Goal: Task Accomplishment & Management: Manage account settings

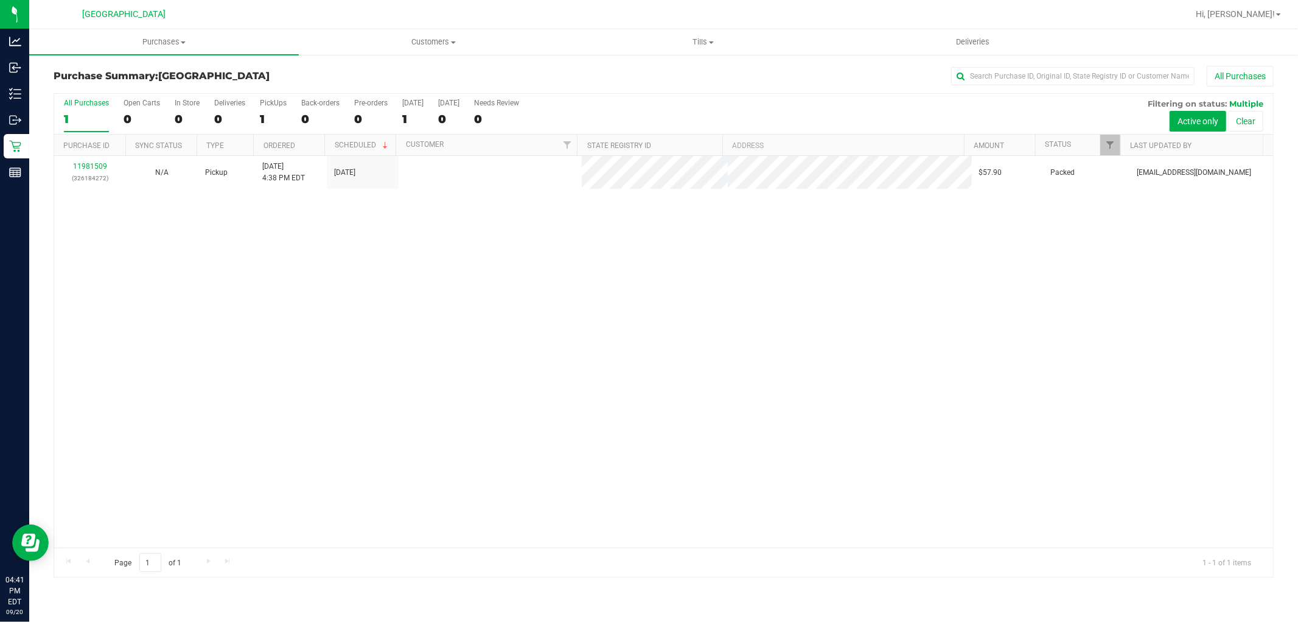
click at [248, 413] on div "11981509 (326184272) N/A Pickup [DATE] 4:38 PM EDT 9/20/2025 $57.90 Packed [EMA…" at bounding box center [663, 351] width 1219 height 391
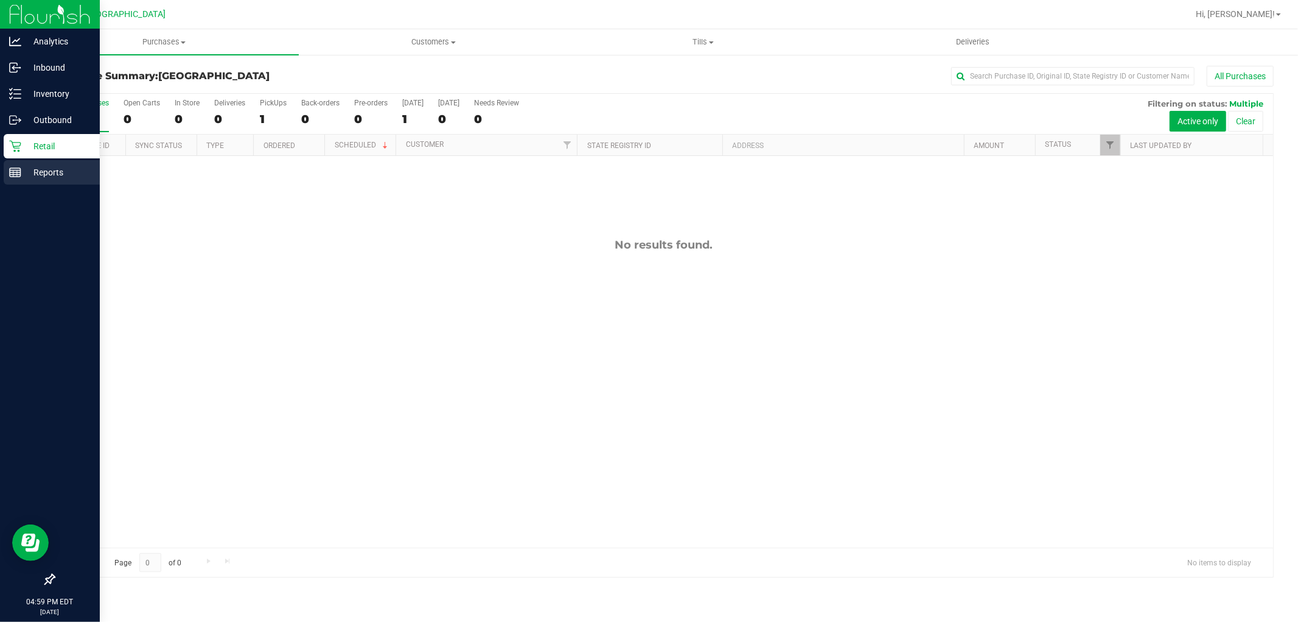
click at [40, 175] on p "Reports" at bounding box center [57, 172] width 73 height 15
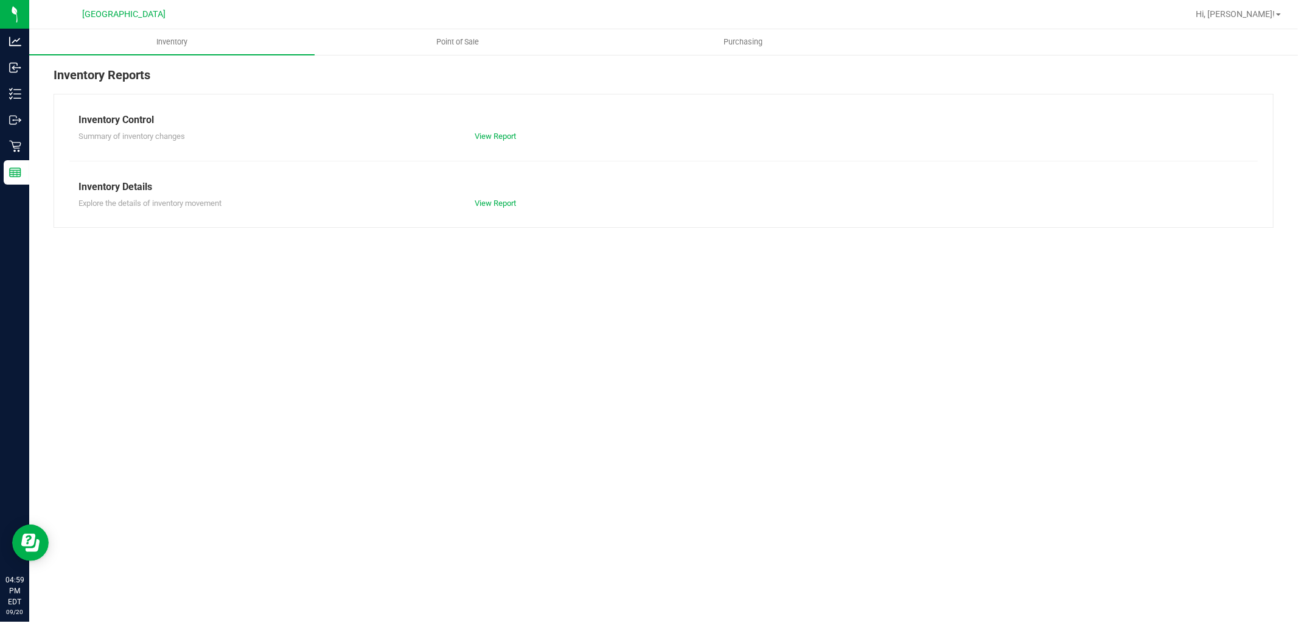
click at [446, 67] on div "Inventory Reports" at bounding box center [664, 80] width 1221 height 28
click at [447, 57] on div "Inventory Reports Inventory Control Summary of inventory changes View Report In…" at bounding box center [663, 147] width 1269 height 186
click at [450, 38] on span "Point of Sale" at bounding box center [457, 42] width 75 height 11
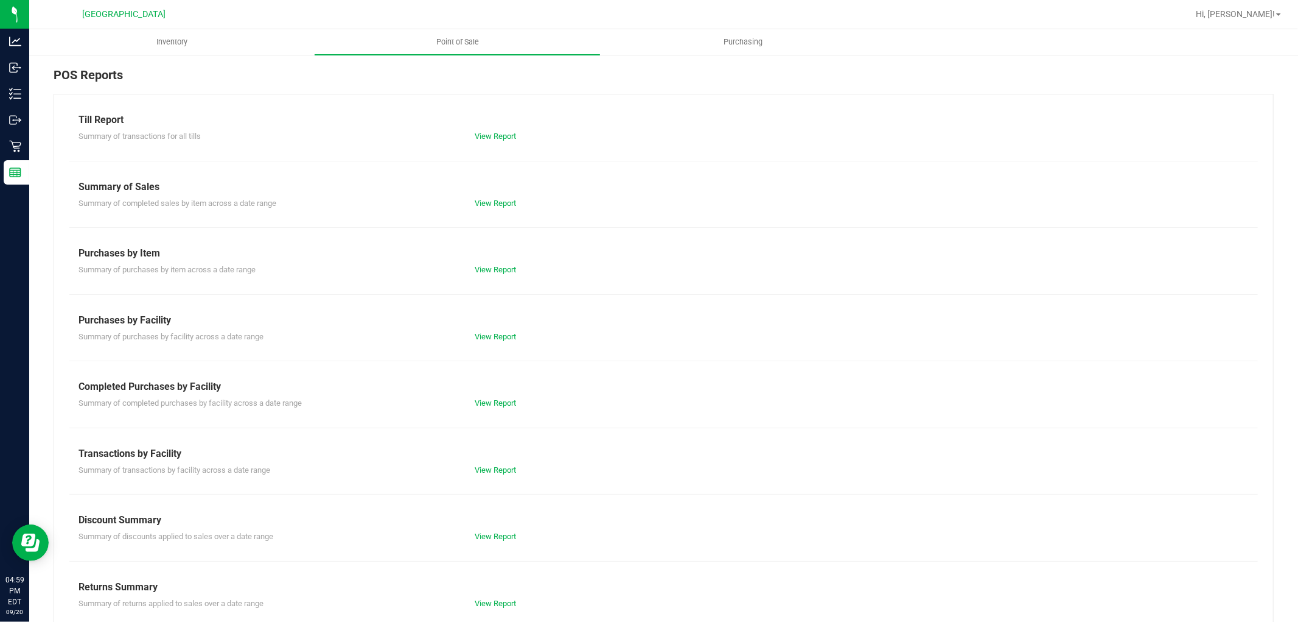
click at [483, 408] on div "View Report" at bounding box center [565, 403] width 198 height 12
click at [494, 401] on link "View Report" at bounding box center [495, 402] width 41 height 9
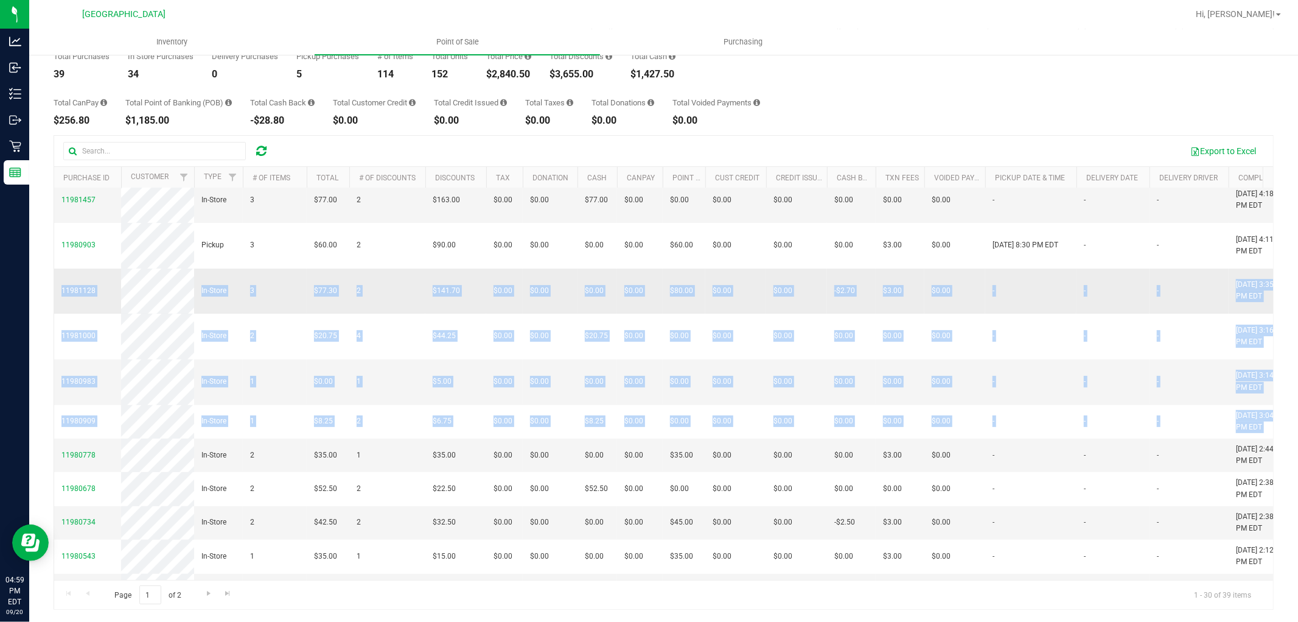
drag, startPoint x: 840, startPoint y: 430, endPoint x: 59, endPoint y: 315, distance: 789.5
click at [59, 315] on tbody "11981509 Pickup 2 $57.90 2 $79.10 $0.00 $0.00 $57.90 $0.00 $0.00 $0.00 $0.00 $0…" at bounding box center [924, 578] width 1741 height 1186
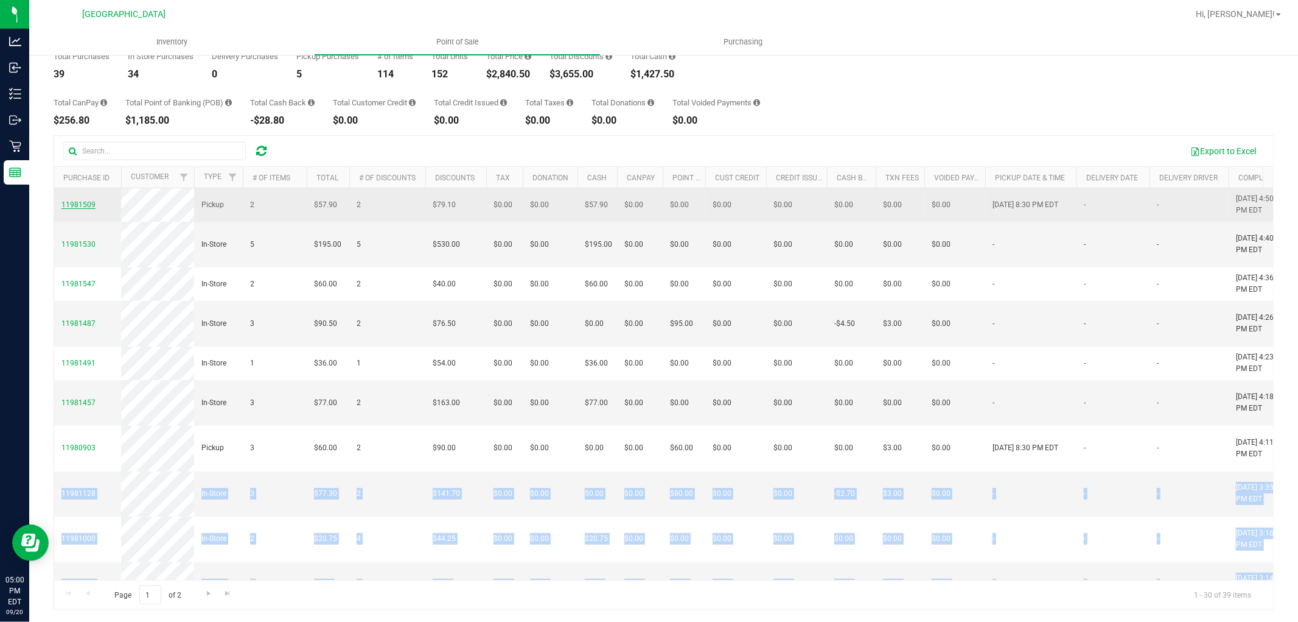
drag, startPoint x: 978, startPoint y: 472, endPoint x: 57, endPoint y: 203, distance: 960.1
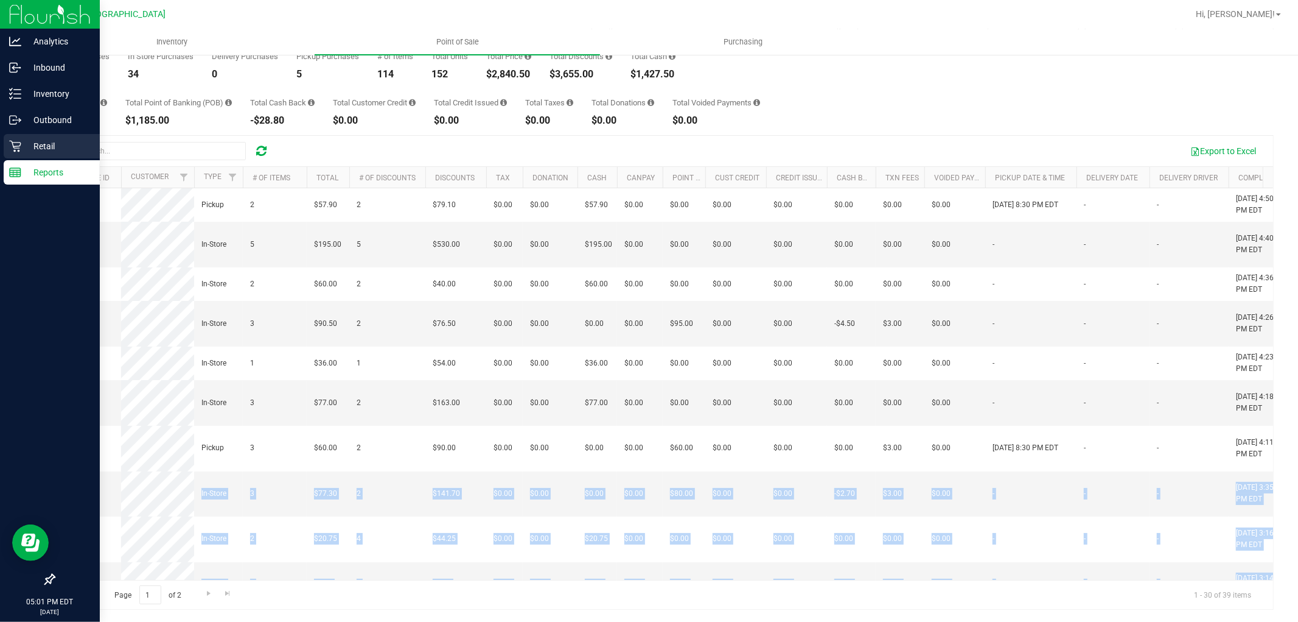
click at [35, 146] on p "Retail" at bounding box center [57, 146] width 73 height 15
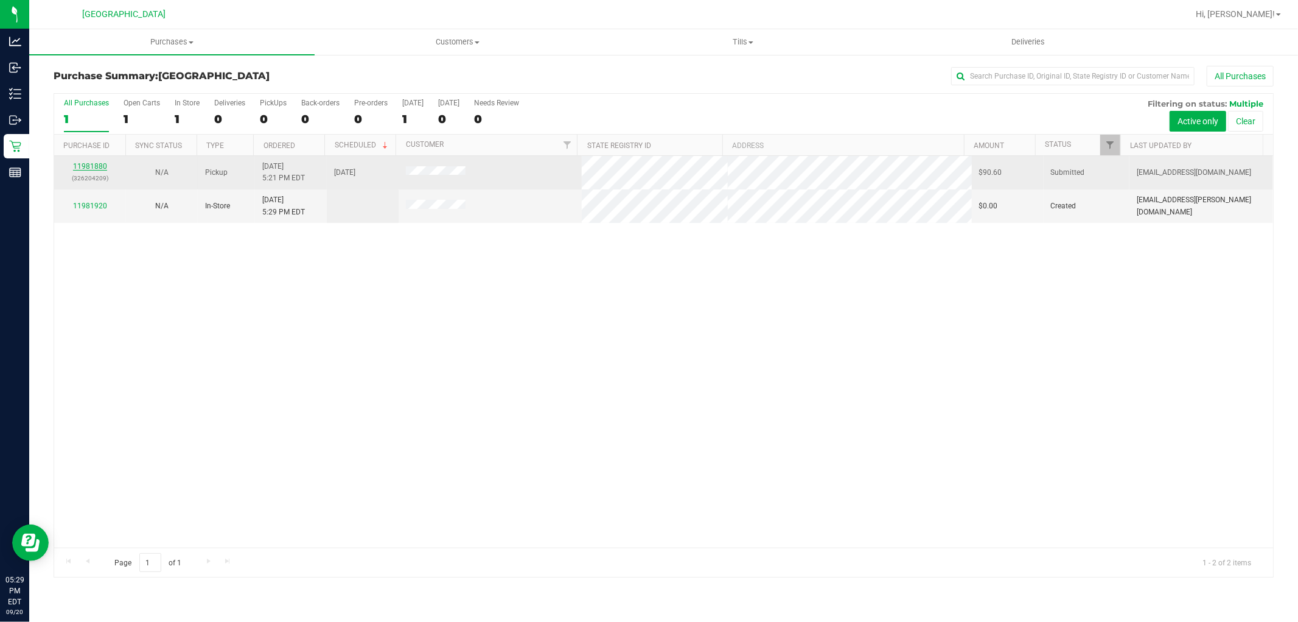
click at [99, 169] on link "11981880" at bounding box center [90, 166] width 34 height 9
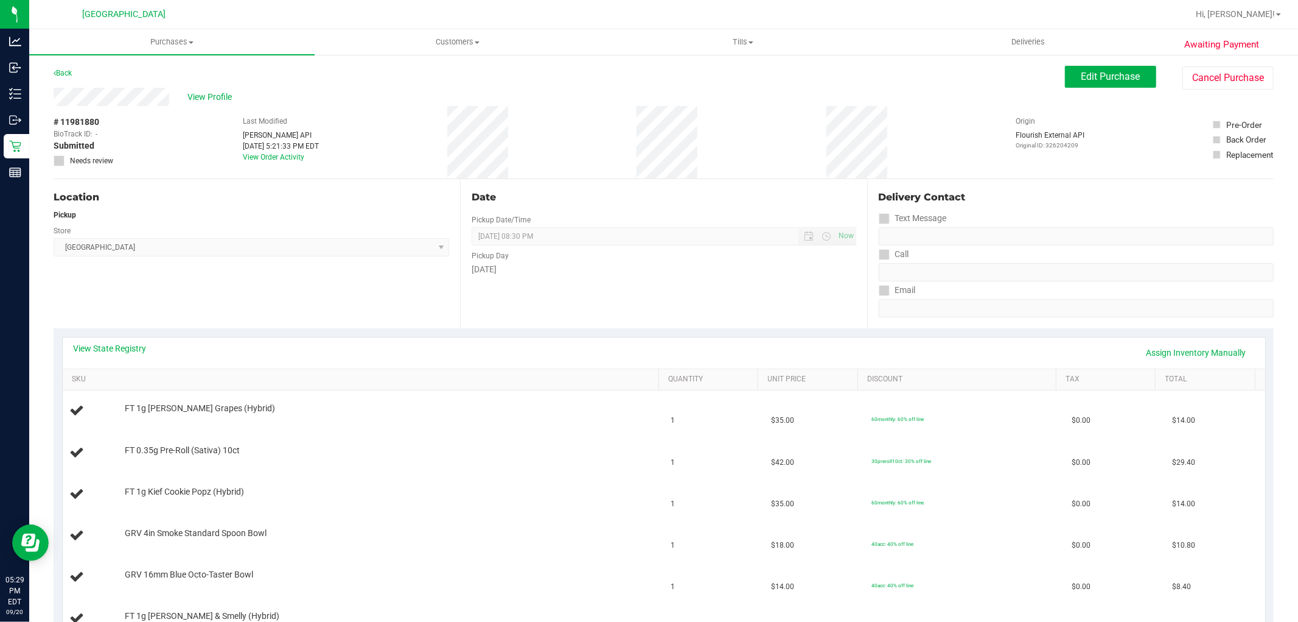
scroll to position [203, 0]
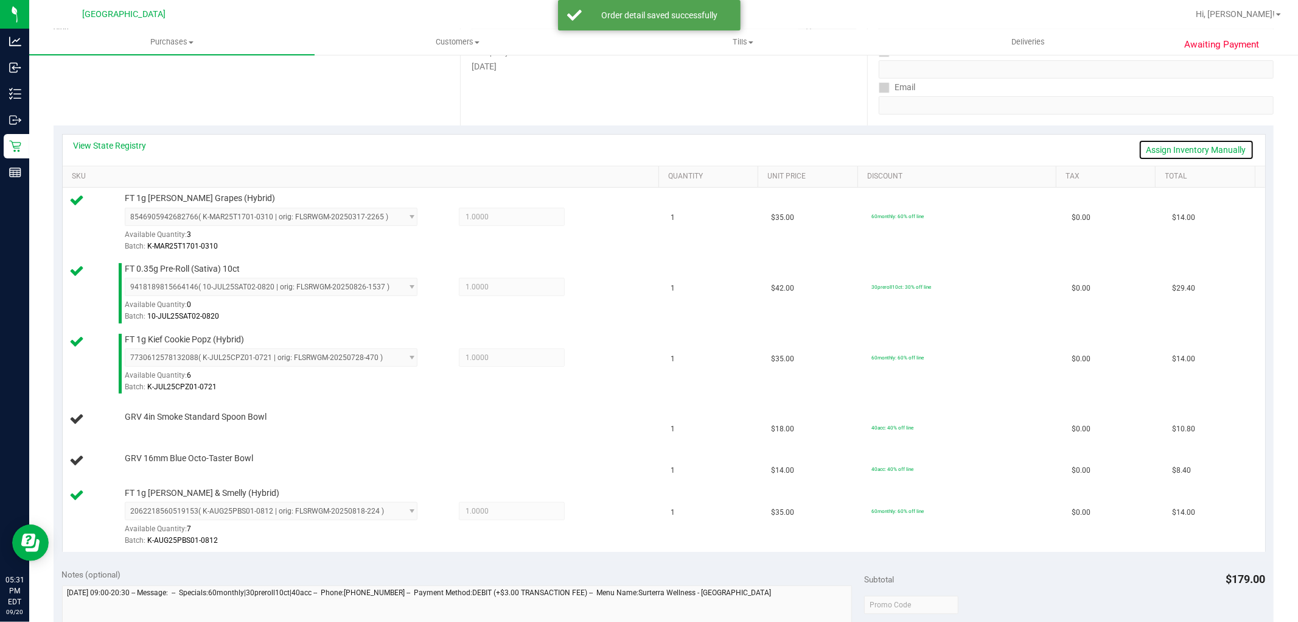
click at [1169, 148] on link "Assign Inventory Manually" at bounding box center [1197, 149] width 116 height 21
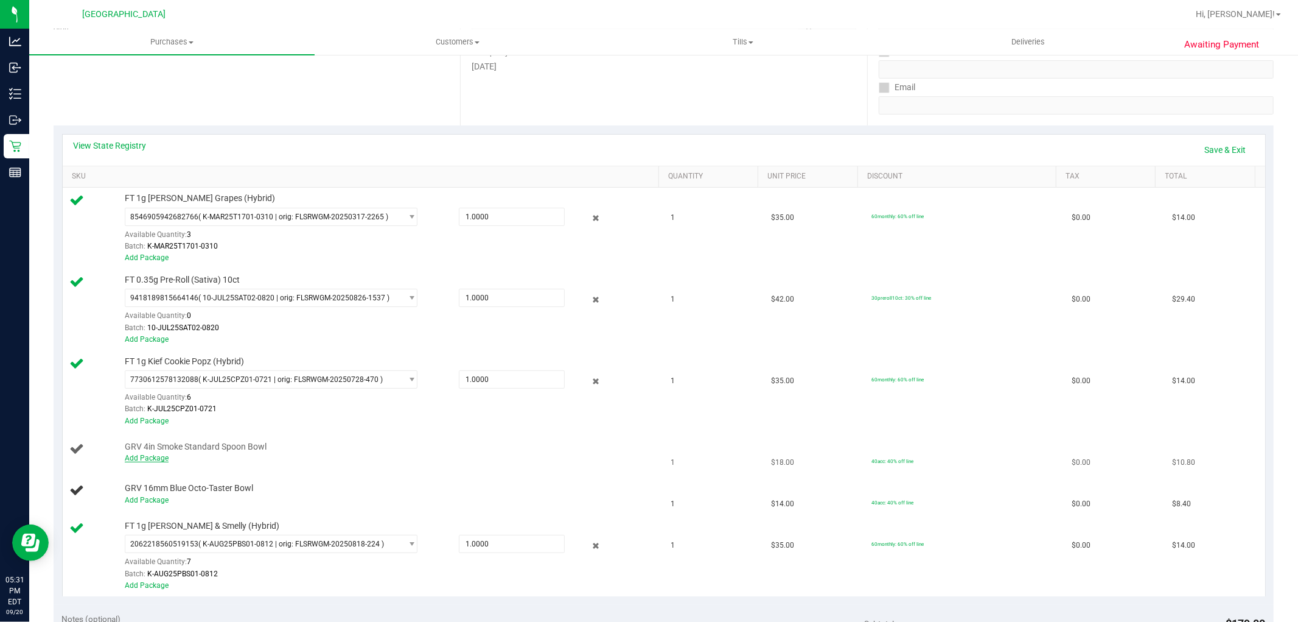
click at [144, 459] on link "Add Package" at bounding box center [147, 458] width 44 height 9
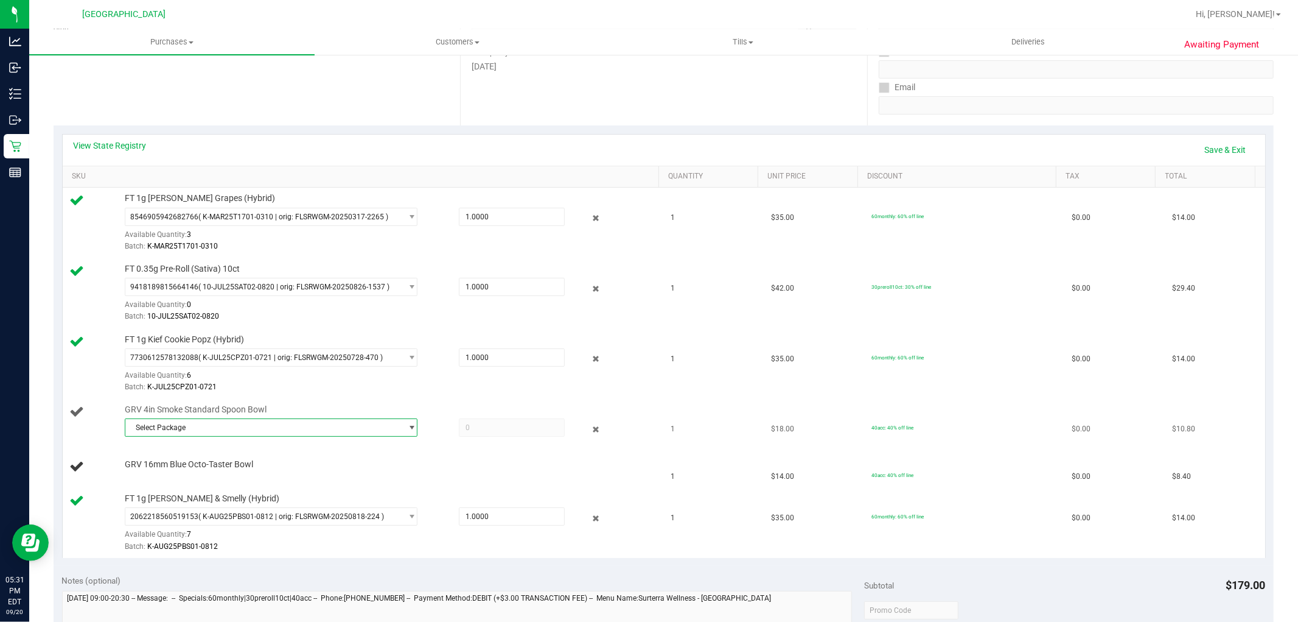
click at [241, 431] on span "Select Package" at bounding box center [263, 427] width 276 height 17
click at [246, 472] on li "3645782370211600 ( 1992536-052025 | orig: FLSRWWD-20250804-018 )" at bounding box center [267, 478] width 287 height 17
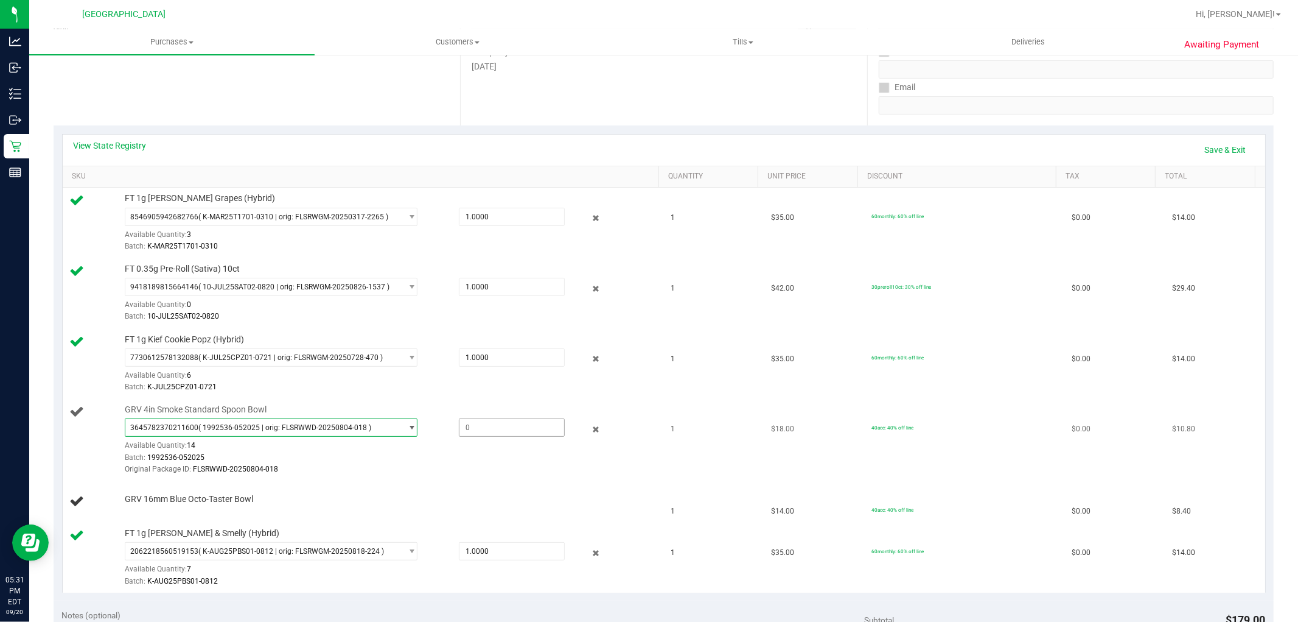
click at [485, 425] on span at bounding box center [512, 427] width 106 height 18
type input "1"
type input "1.0000"
click at [429, 469] on div "Original Package ID: FLSRWWD-20250804-018" at bounding box center [389, 469] width 528 height 12
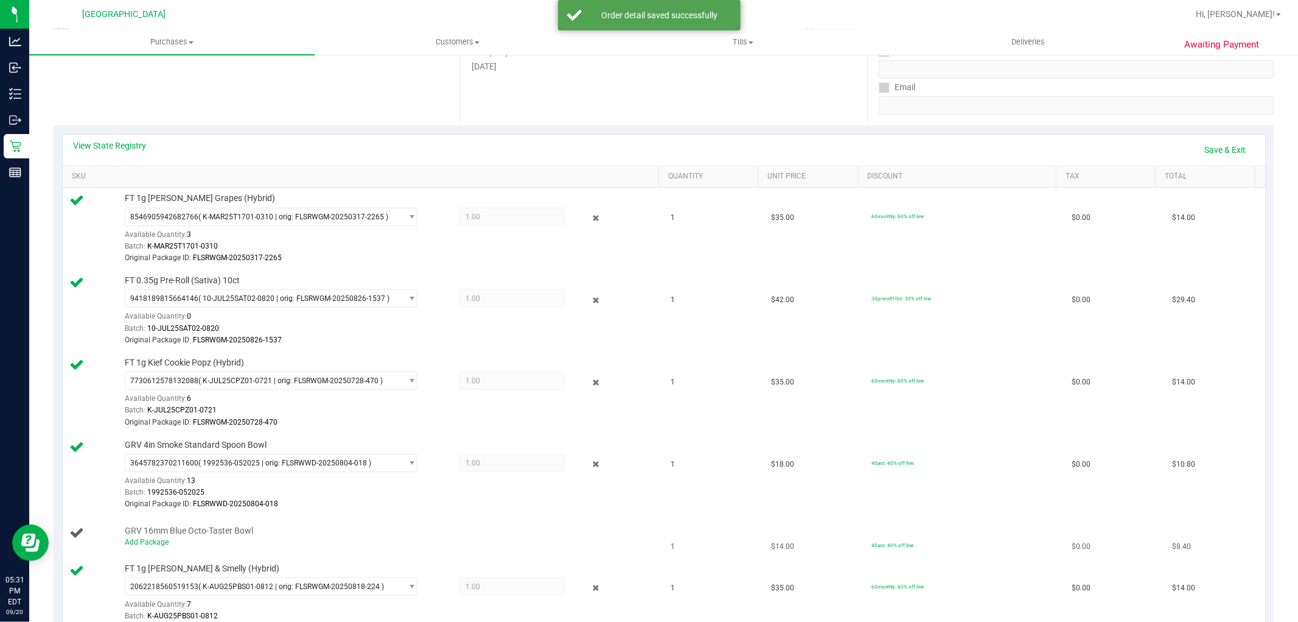
click at [155, 547] on div "Add Package" at bounding box center [389, 542] width 528 height 12
click at [155, 541] on link "Add Package" at bounding box center [147, 542] width 44 height 9
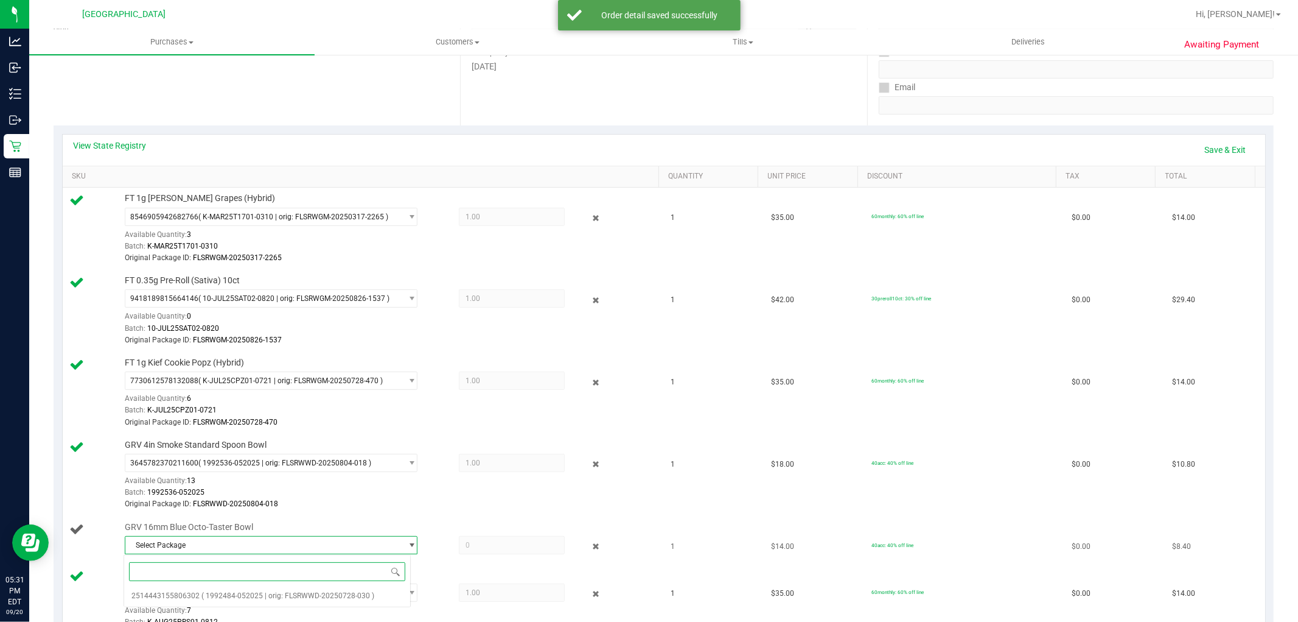
click at [233, 547] on span "Select Package" at bounding box center [263, 544] width 276 height 17
click at [235, 545] on span "Select Package" at bounding box center [263, 544] width 276 height 17
click at [236, 595] on span "( 1992484-052025 | orig: FLSRWWD-20250728-030 )" at bounding box center [287, 595] width 173 height 9
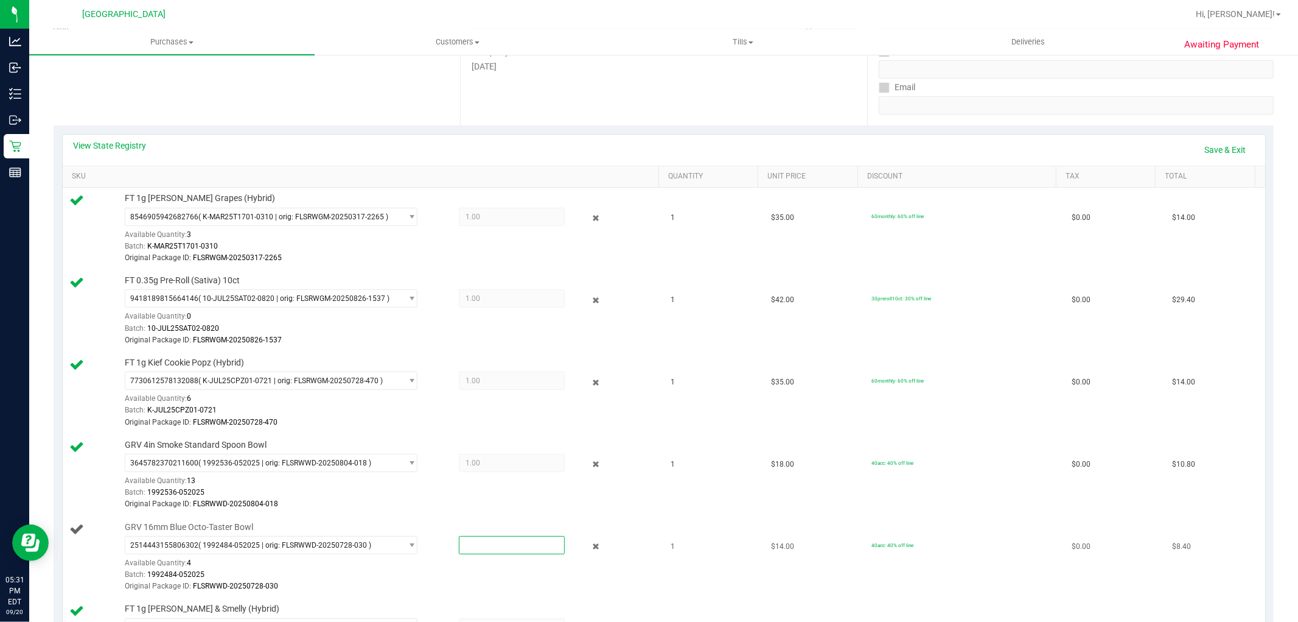
click at [479, 544] on span at bounding box center [512, 545] width 106 height 18
type input "1"
type input "1.0000"
click at [472, 534] on div "GRV 16mm Blue Octo-Taster Bowl 2514443155806302 ( 1992484-052025 | orig: FLSRWW…" at bounding box center [386, 557] width 534 height 72
click at [1226, 159] on link "Save & Exit" at bounding box center [1225, 149] width 57 height 21
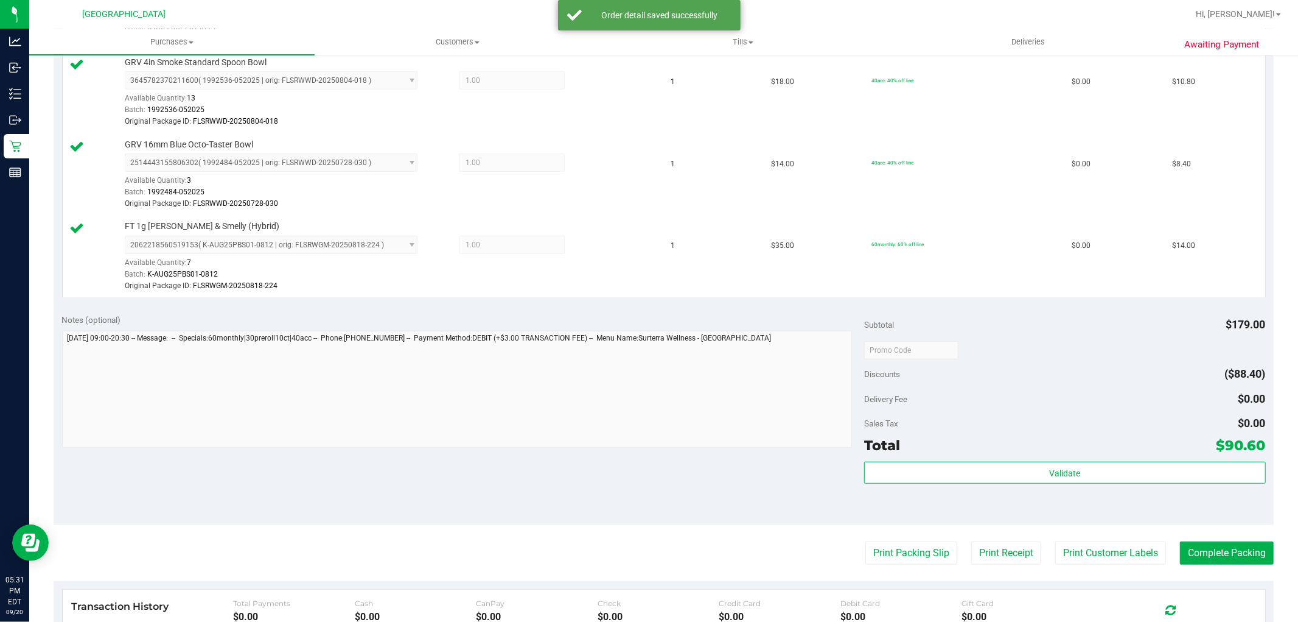
scroll to position [609, 0]
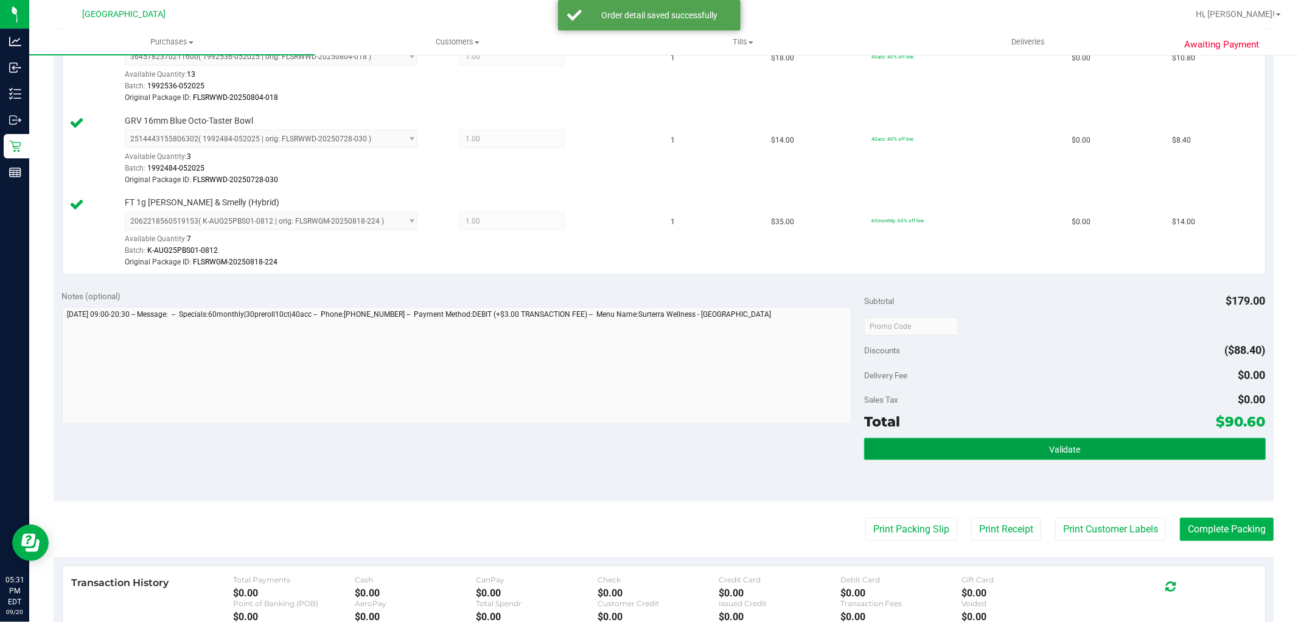
click at [1049, 449] on span "Validate" at bounding box center [1064, 449] width 31 height 10
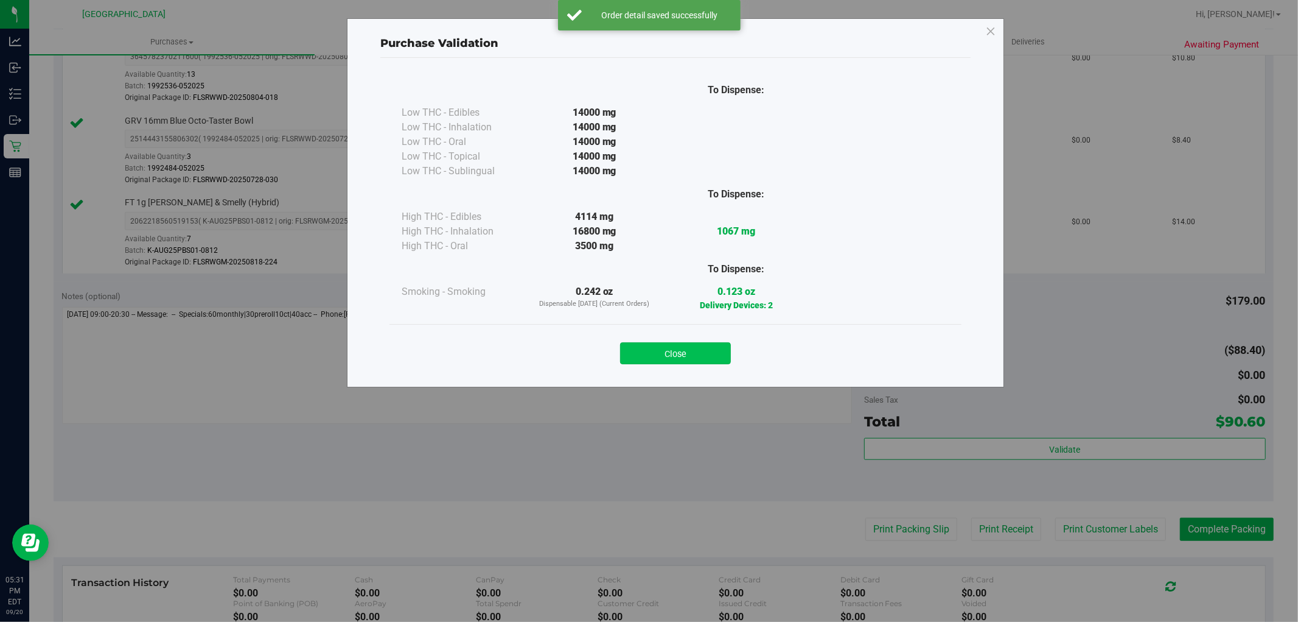
click at [671, 352] on button "Close" at bounding box center [675, 353] width 111 height 22
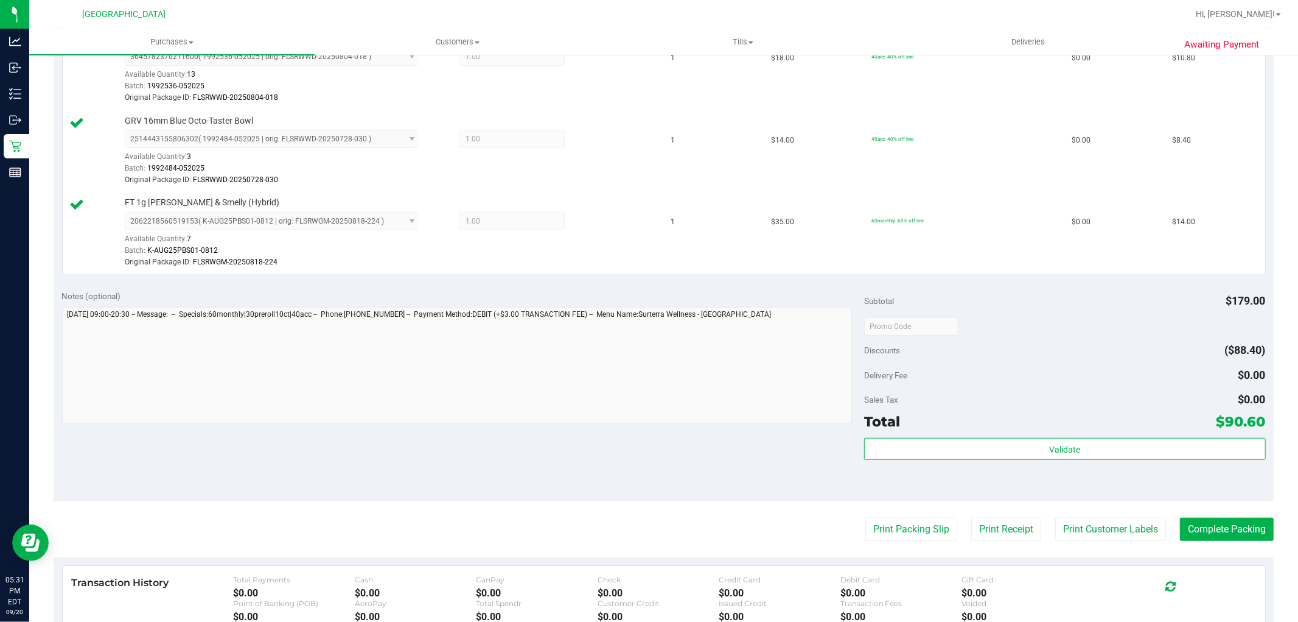
scroll to position [676, 0]
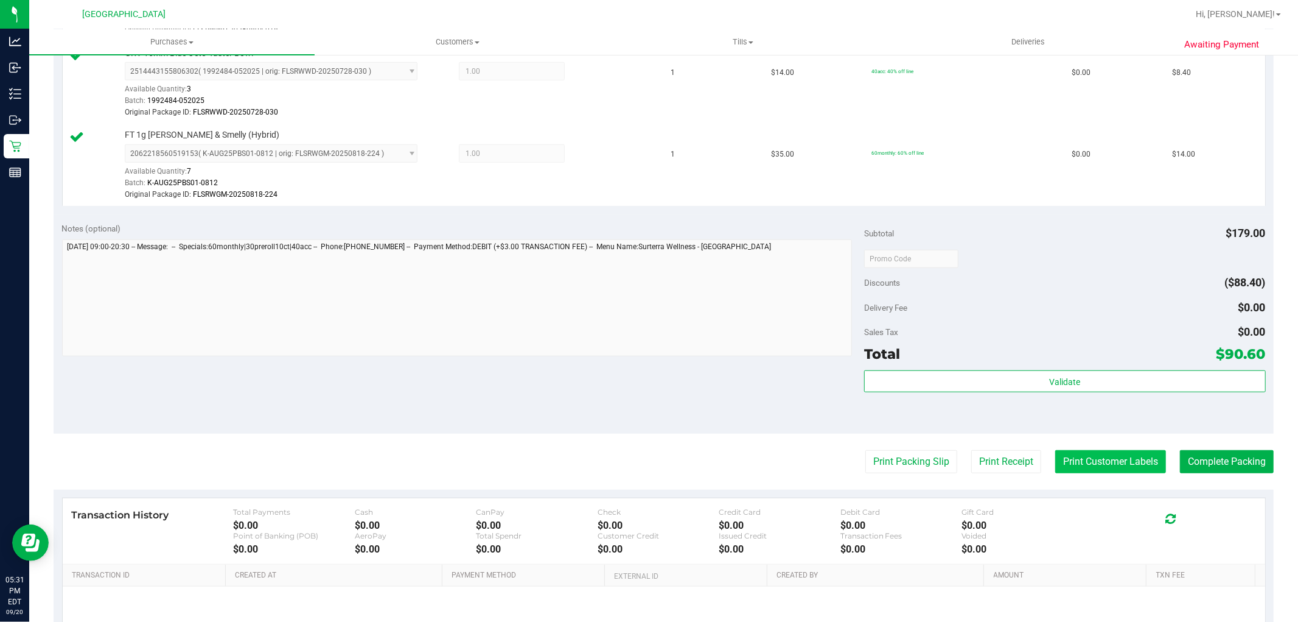
click at [1101, 450] on button "Print Customer Labels" at bounding box center [1111, 461] width 111 height 23
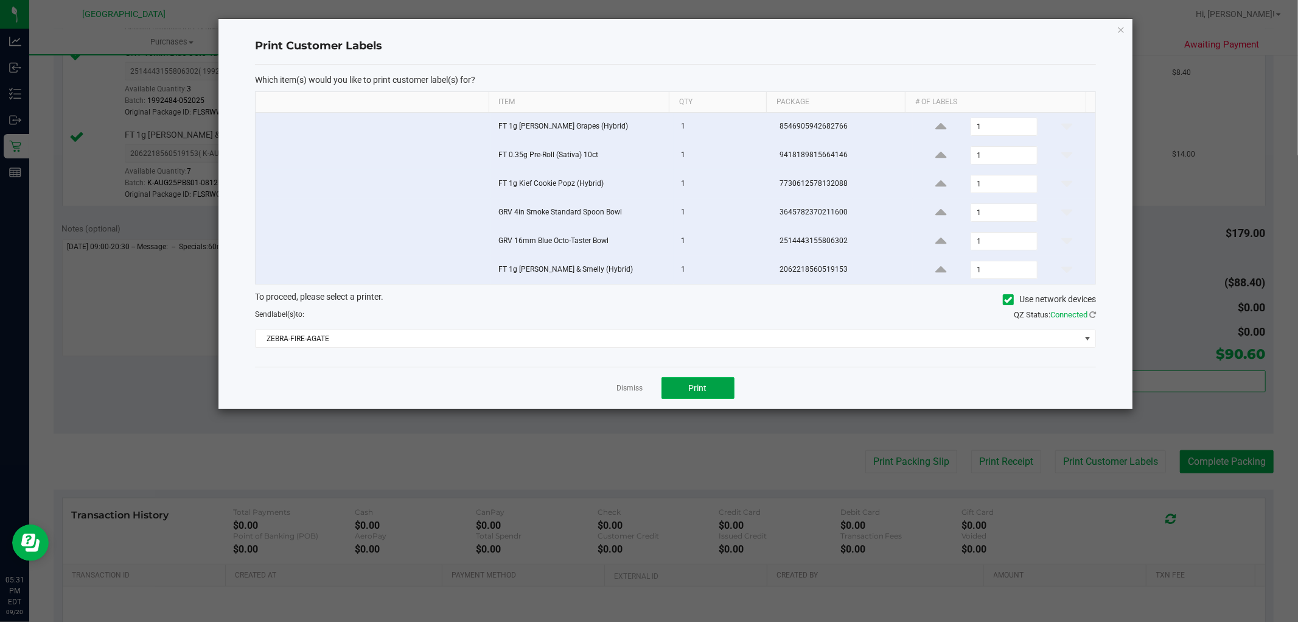
click at [702, 390] on span "Print" at bounding box center [698, 388] width 18 height 10
click at [645, 386] on div "Dismiss Print" at bounding box center [675, 387] width 841 height 42
click at [634, 387] on link "Dismiss" at bounding box center [630, 388] width 26 height 10
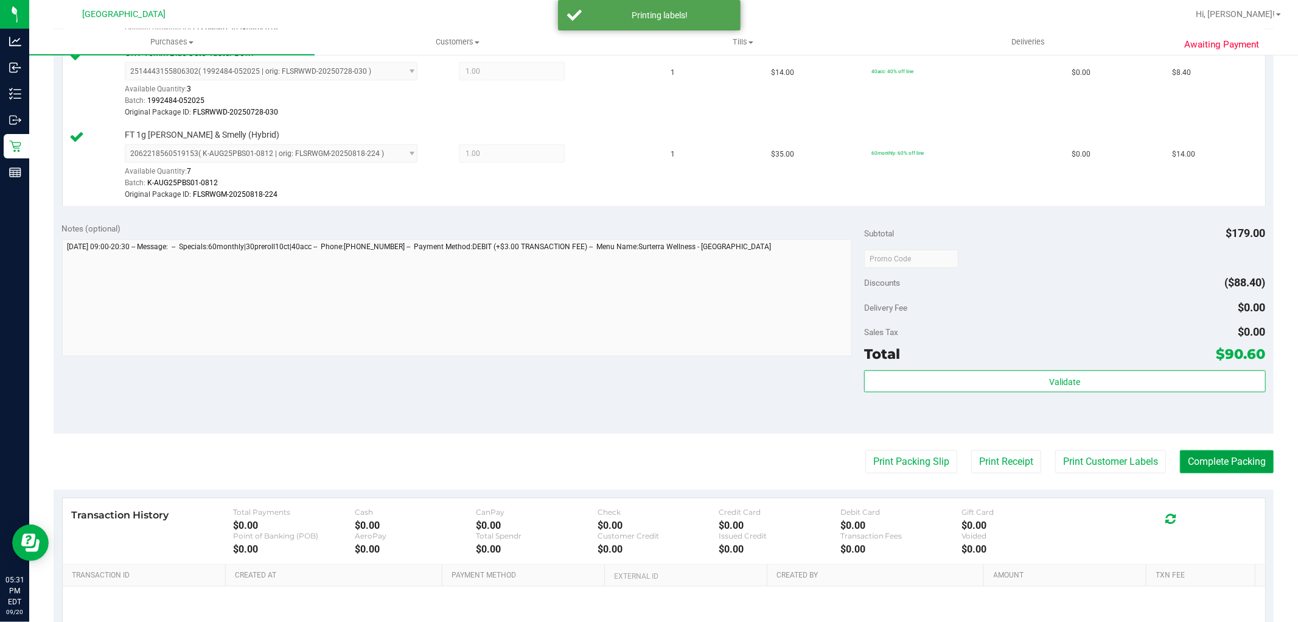
click at [1224, 458] on button "Complete Packing" at bounding box center [1227, 461] width 94 height 23
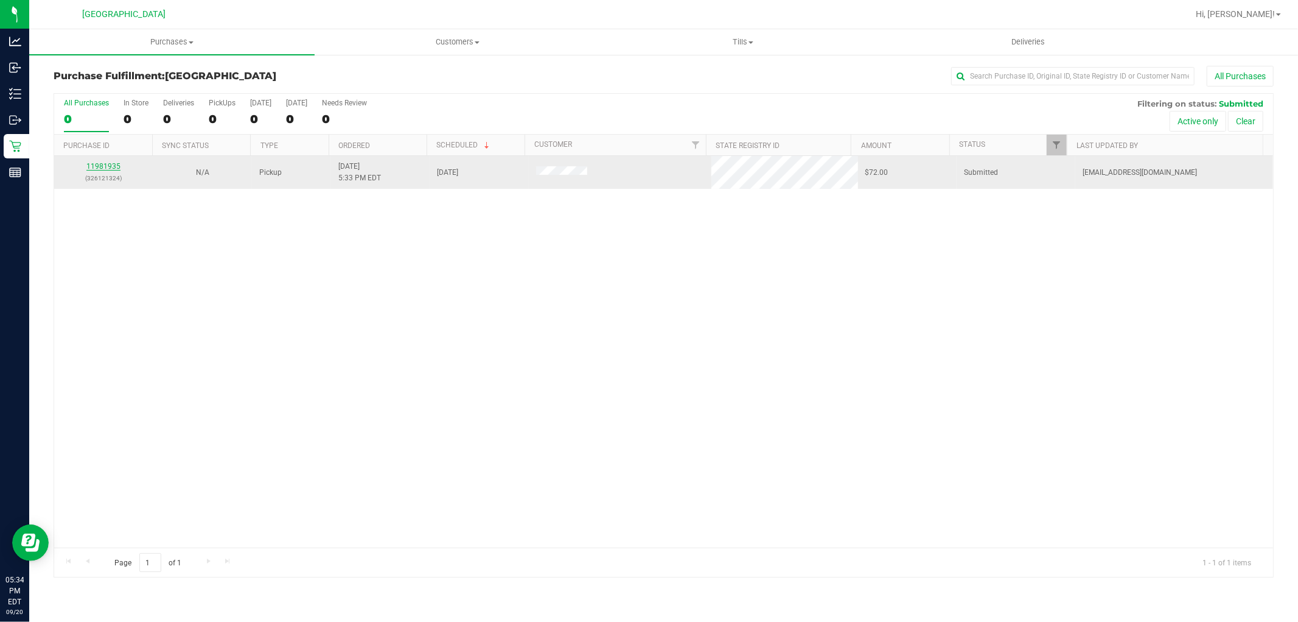
click at [116, 162] on link "11981935" at bounding box center [103, 166] width 34 height 9
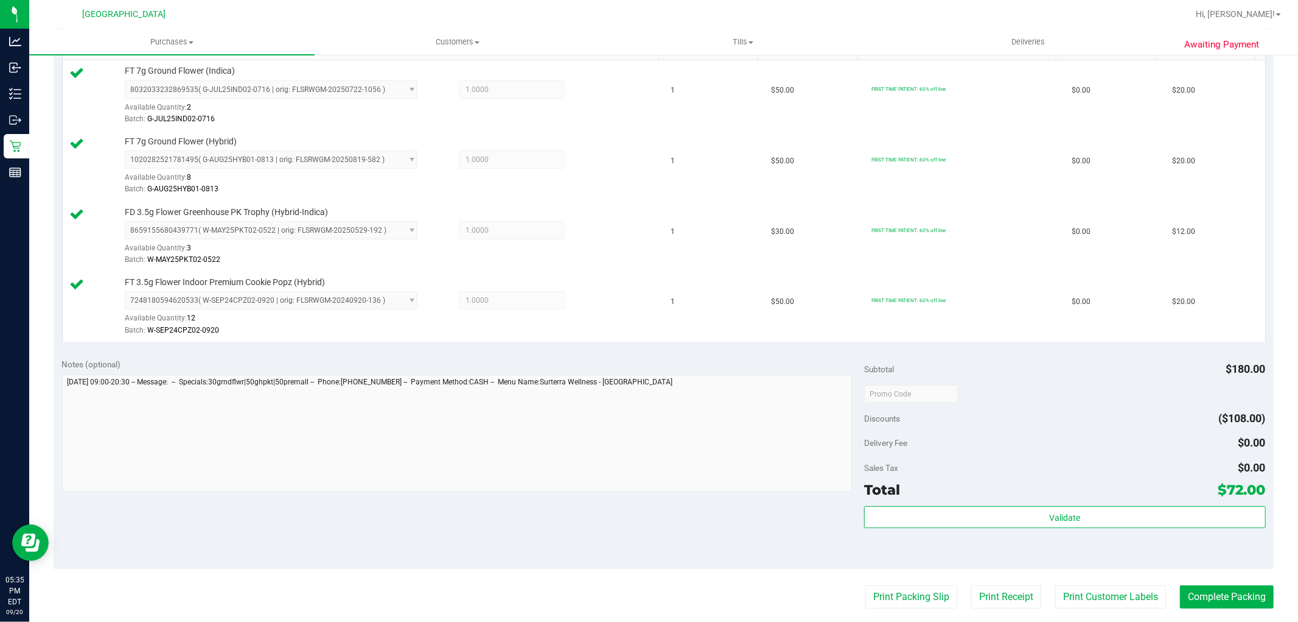
scroll to position [329, 0]
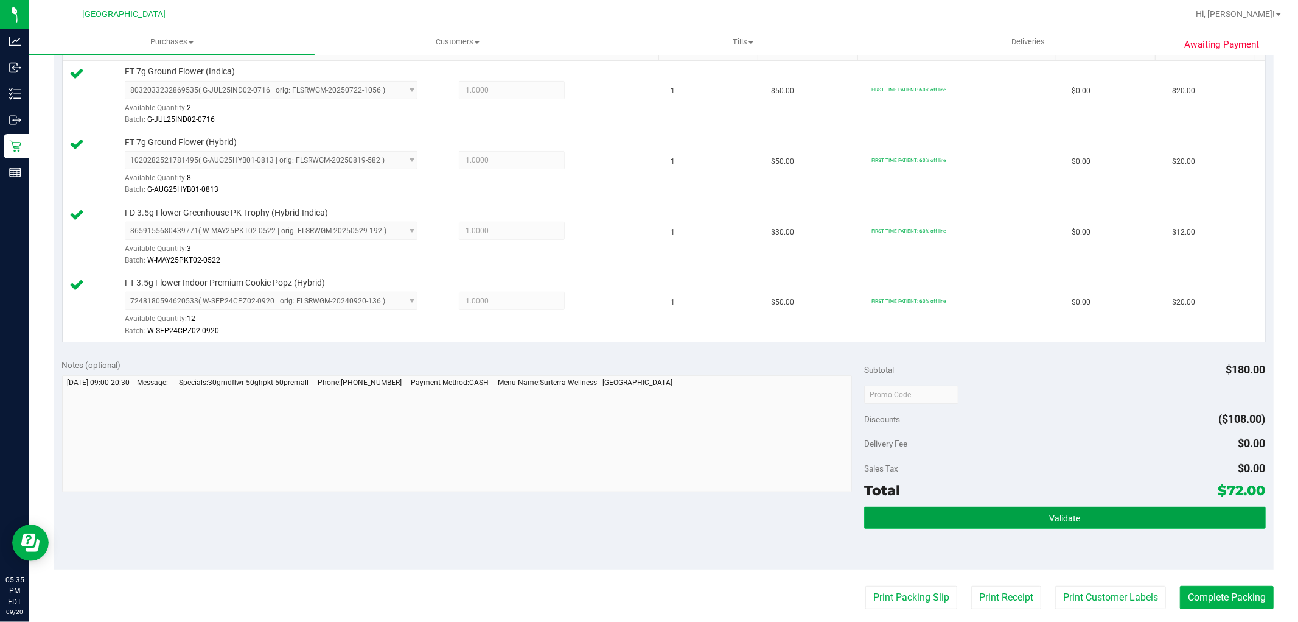
click at [1049, 518] on span "Validate" at bounding box center [1064, 518] width 31 height 10
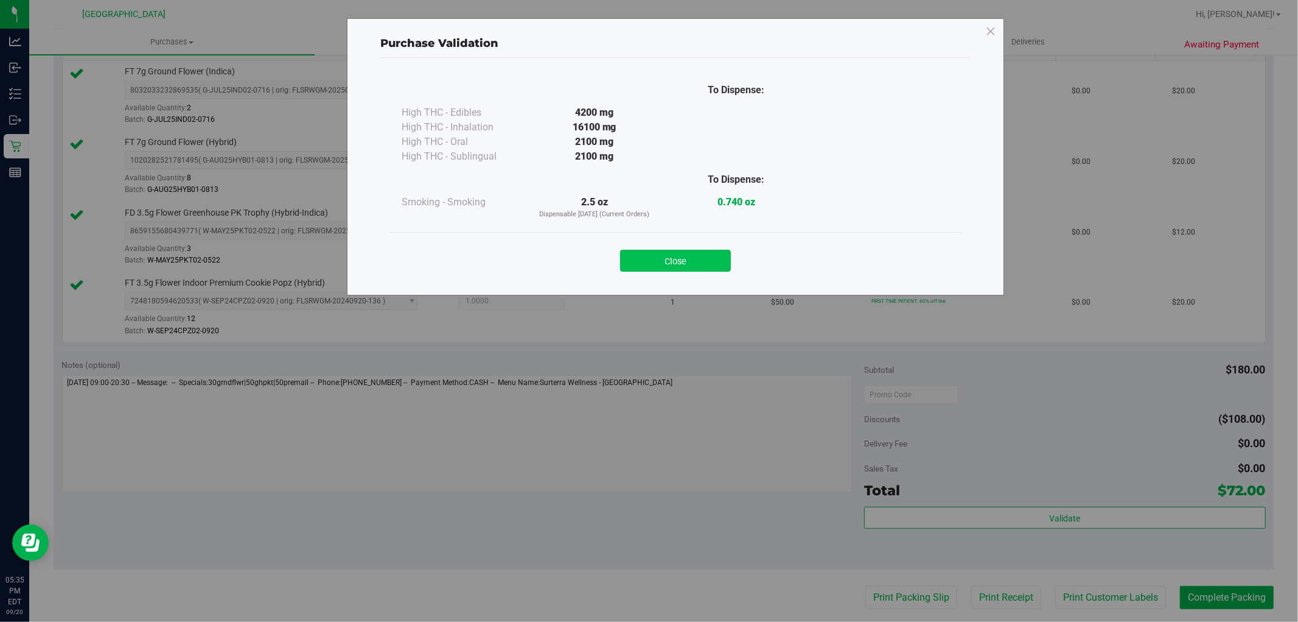
click at [684, 251] on button "Close" at bounding box center [675, 261] width 111 height 22
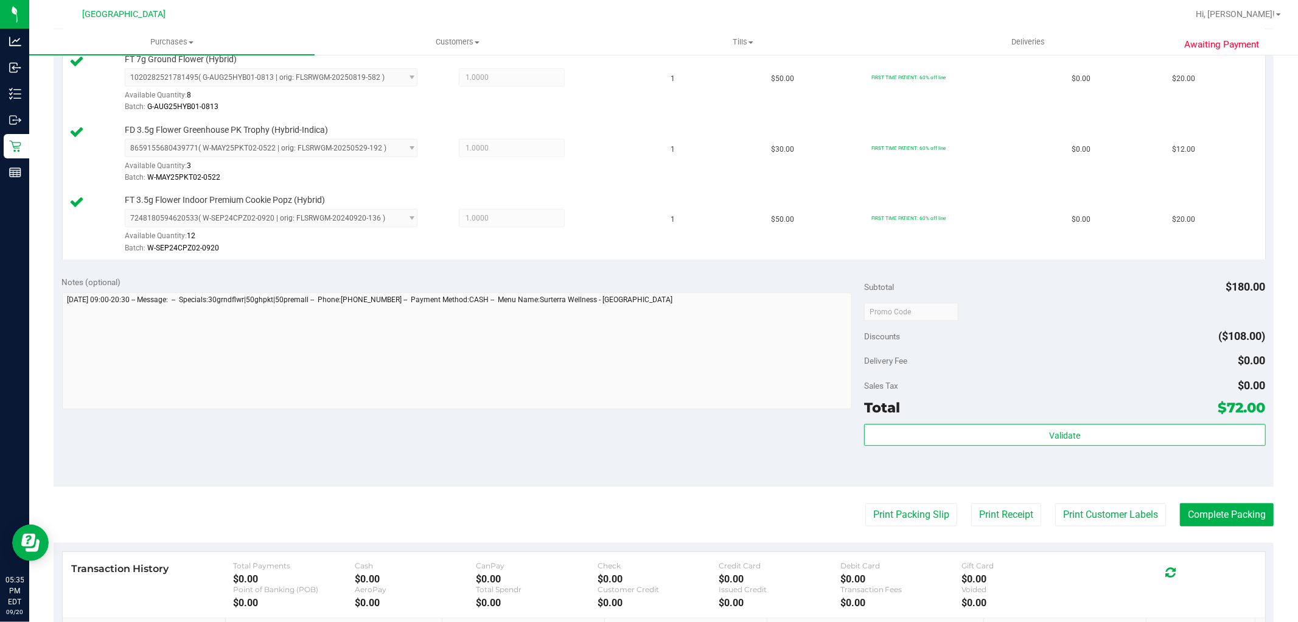
scroll to position [540, 0]
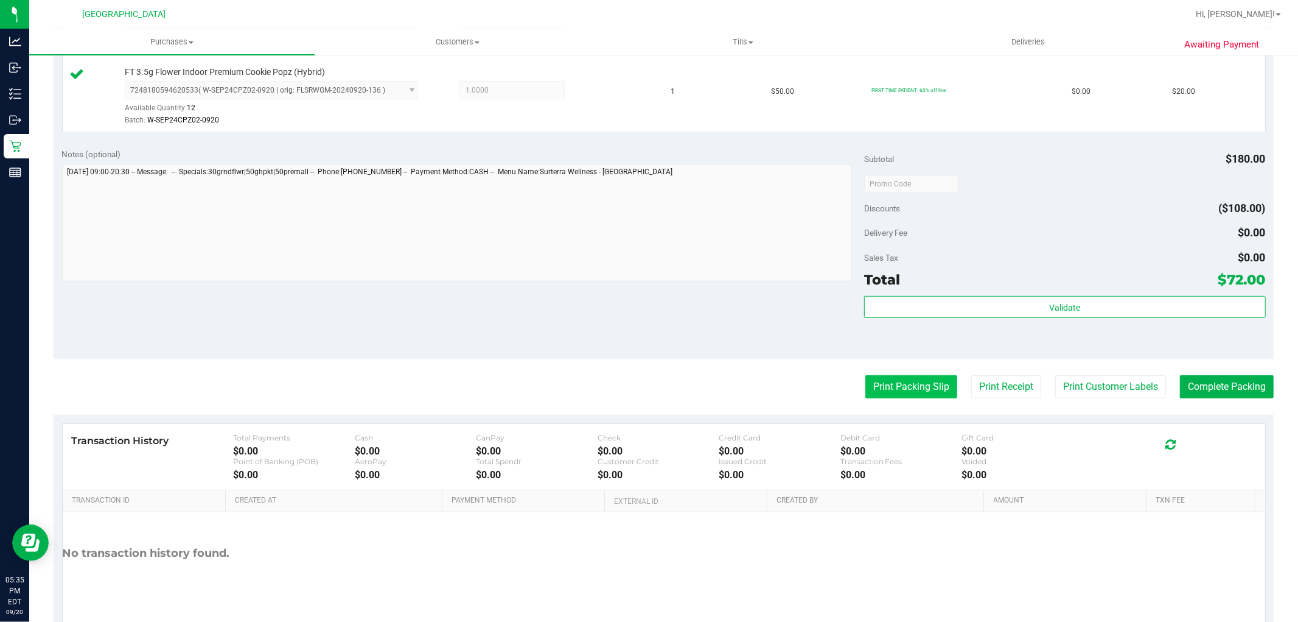
click at [902, 392] on button "Print Packing Slip" at bounding box center [912, 386] width 92 height 23
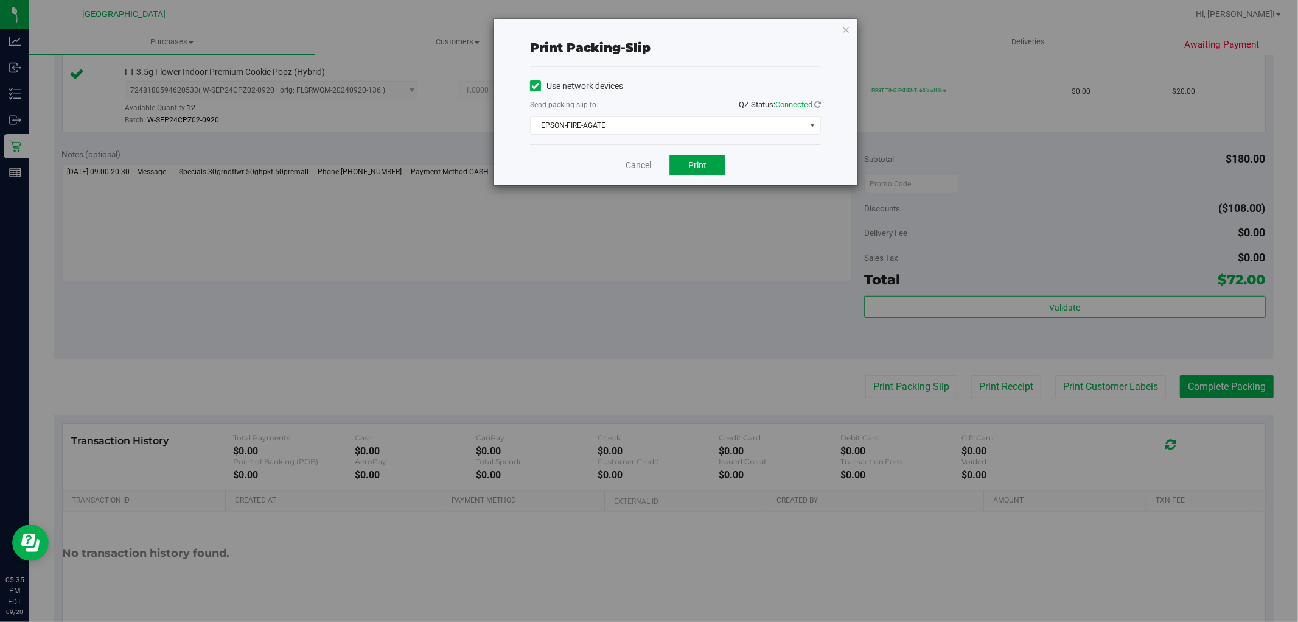
click at [707, 168] on span "Print" at bounding box center [697, 165] width 18 height 10
click at [631, 169] on link "Cancel" at bounding box center [639, 165] width 26 height 13
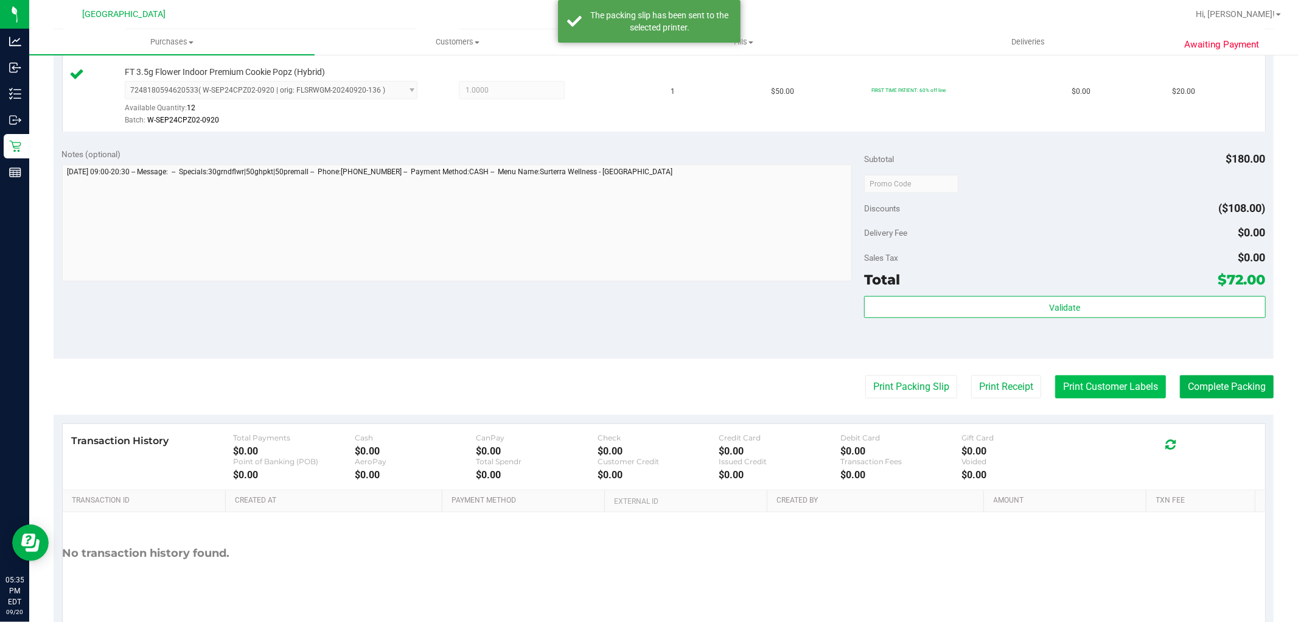
click at [1097, 396] on button "Print Customer Labels" at bounding box center [1111, 386] width 111 height 23
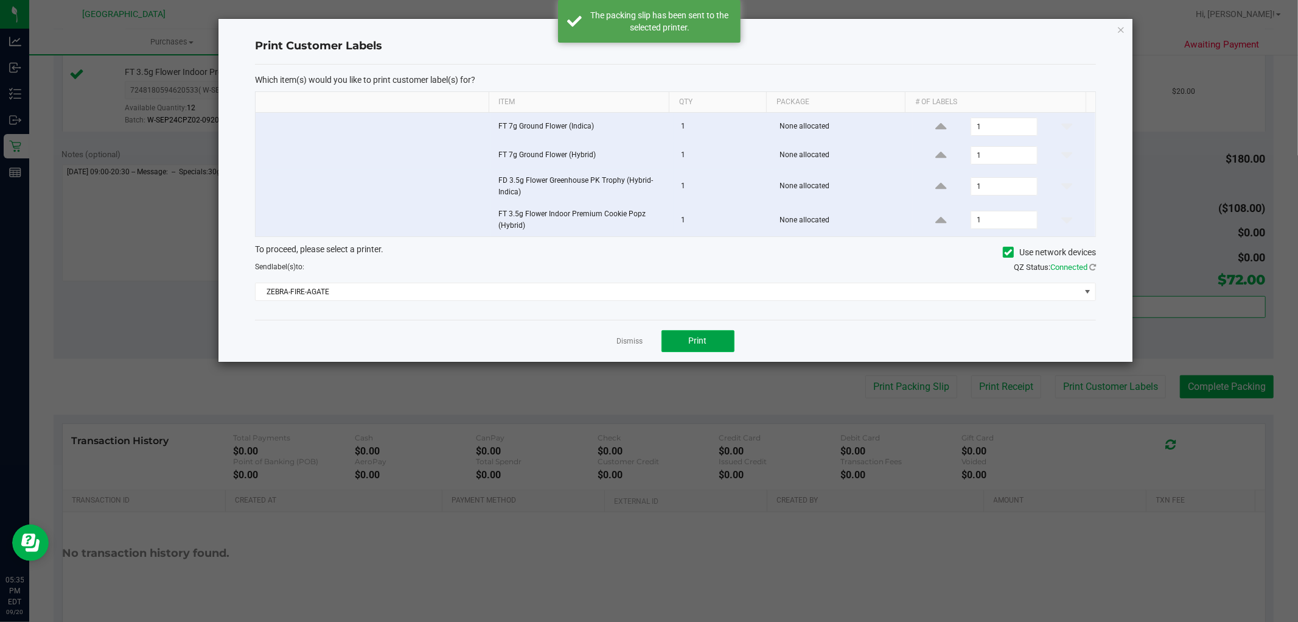
click at [709, 340] on button "Print" at bounding box center [698, 341] width 73 height 22
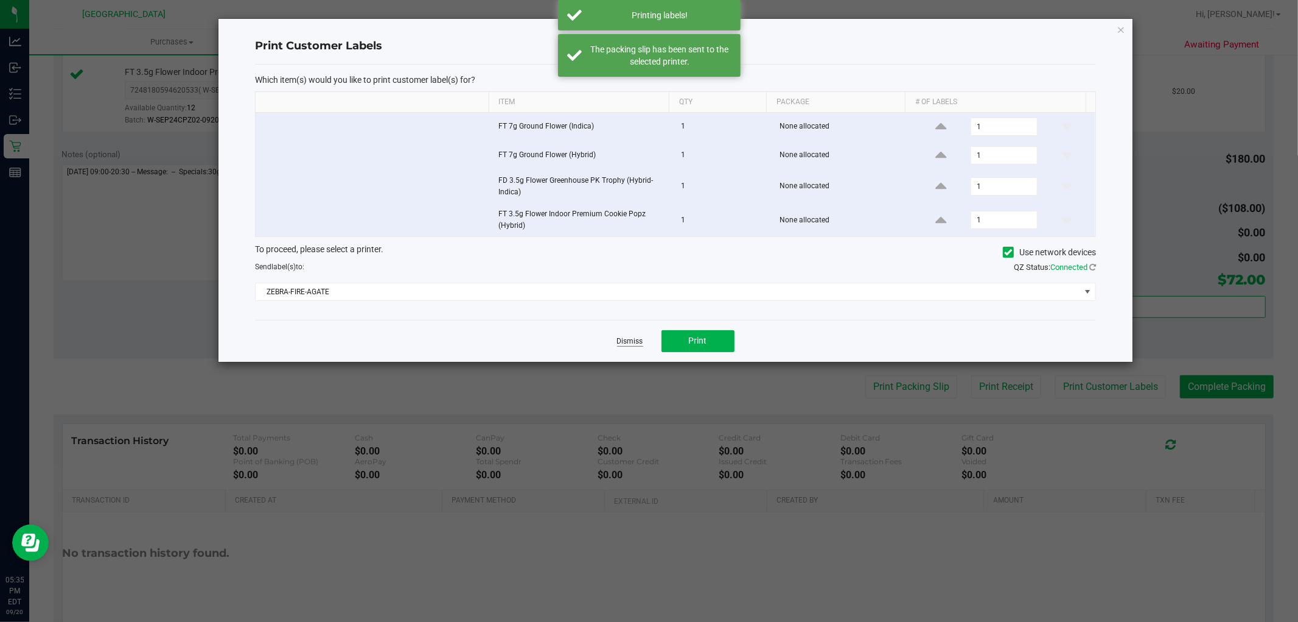
click at [629, 340] on link "Dismiss" at bounding box center [630, 341] width 26 height 10
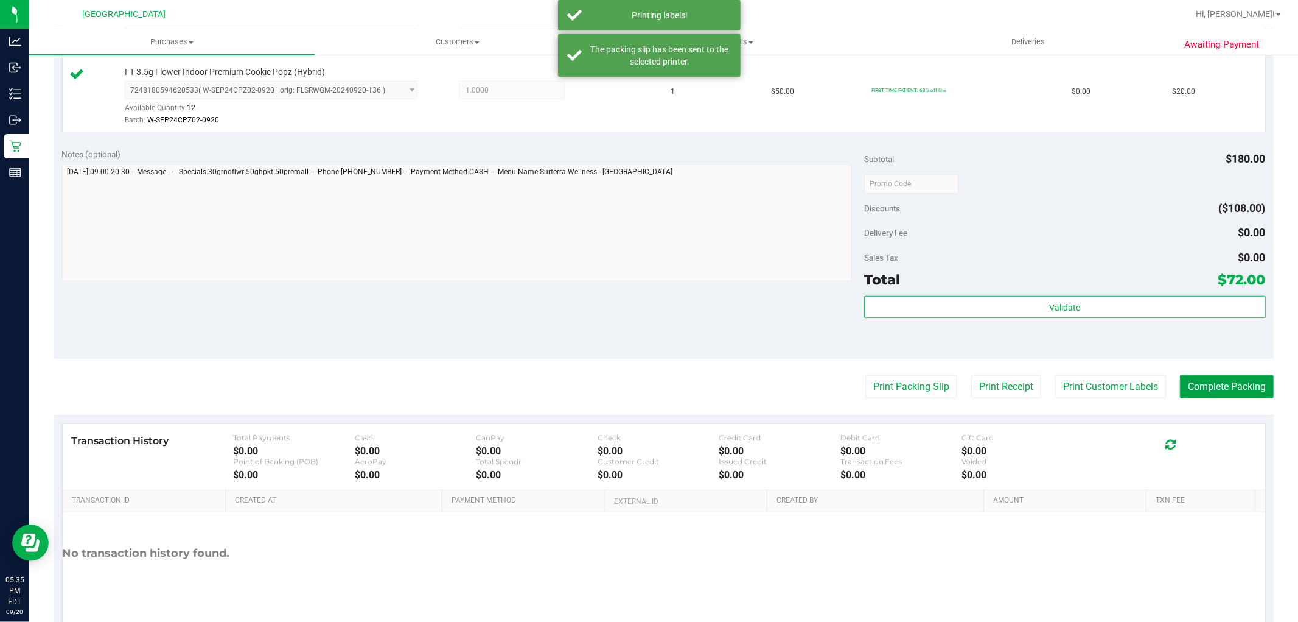
click at [1214, 385] on button "Complete Packing" at bounding box center [1227, 386] width 94 height 23
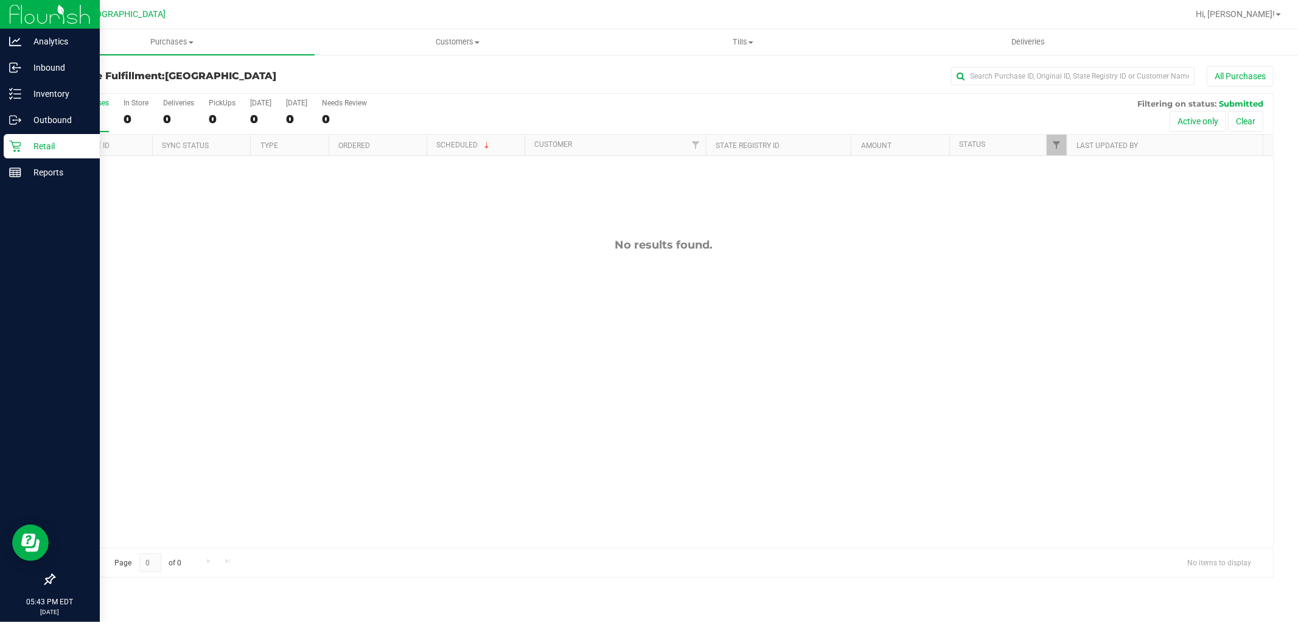
click at [68, 137] on div "Retail" at bounding box center [52, 146] width 96 height 24
